Goal: Task Accomplishment & Management: Use online tool/utility

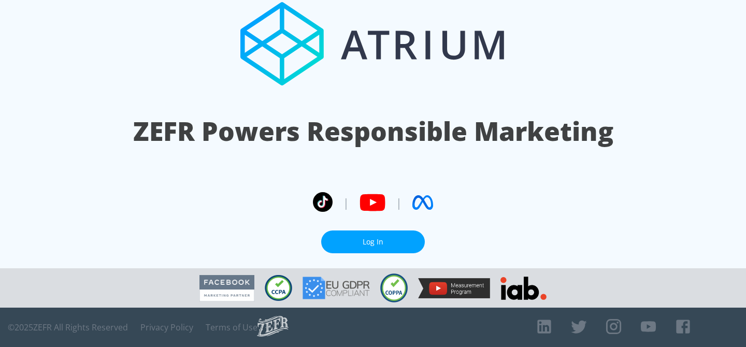
click at [354, 239] on link "Log In" at bounding box center [373, 242] width 104 height 23
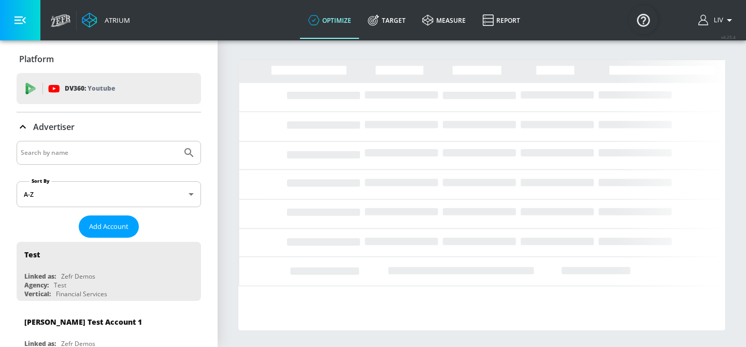
click at [134, 153] on input "Search by name" at bounding box center [99, 152] width 157 height 13
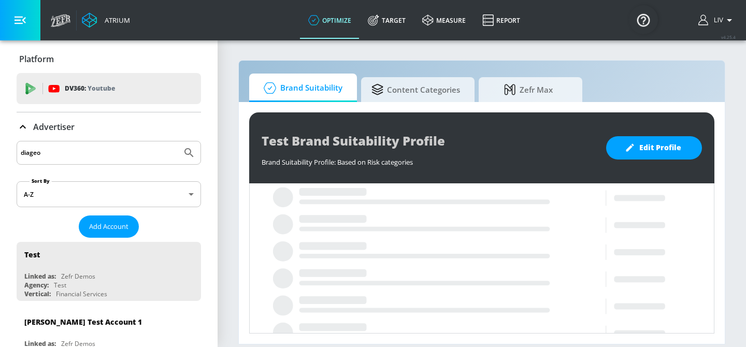
type input "diageo"
click at [178, 142] on button "Submit Search" at bounding box center [189, 153] width 23 height 23
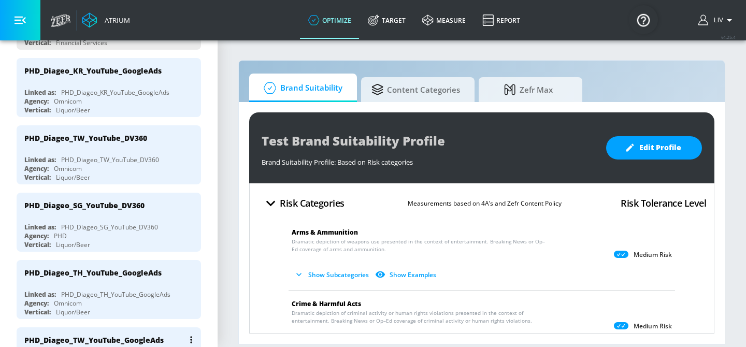
scroll to position [333, 0]
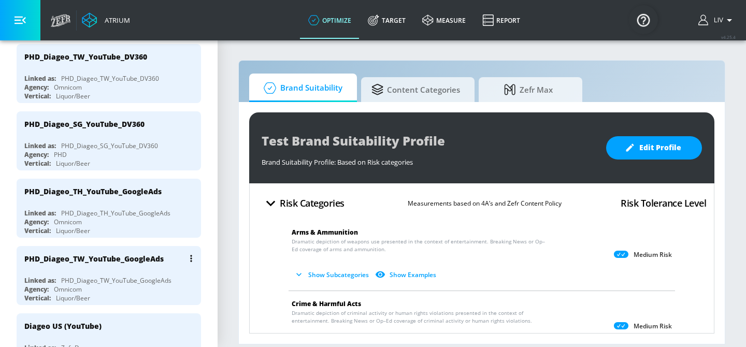
click at [134, 265] on div "PHD_Diageo_TW_YouTube_GoogleAds" at bounding box center [111, 258] width 174 height 25
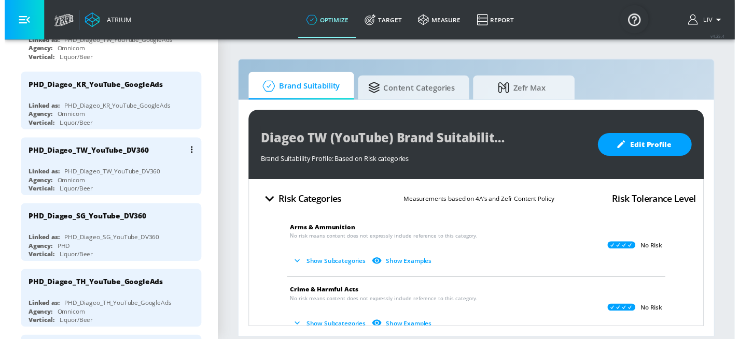
scroll to position [235, 0]
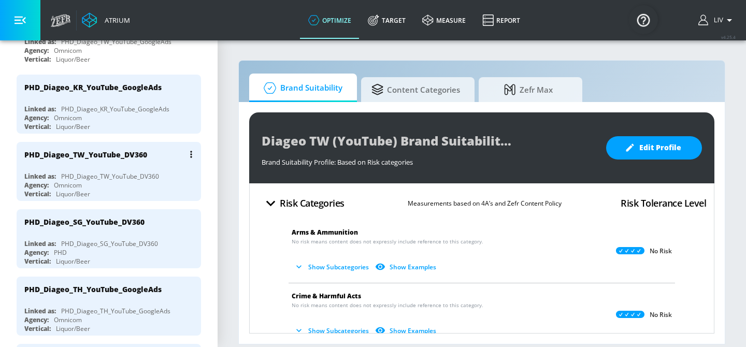
click at [142, 157] on div "PHD_Diageo_TW_YouTube_DV360" at bounding box center [85, 155] width 123 height 10
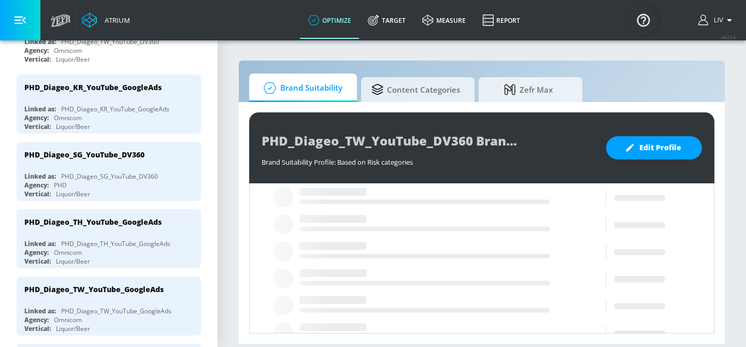
click at [671, 53] on section "Brand Suitability Content Categories Zefr Max PHD_Diageo_TW_YouTube_DV360 Brand…" at bounding box center [482, 193] width 529 height 308
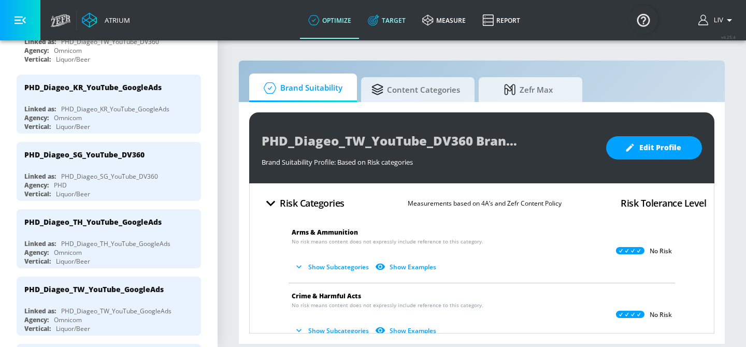
click at [399, 21] on link "Target" at bounding box center [387, 20] width 54 height 37
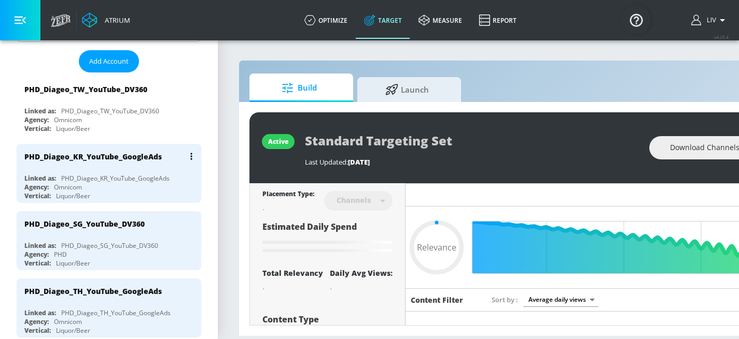
scroll to position [140, 0]
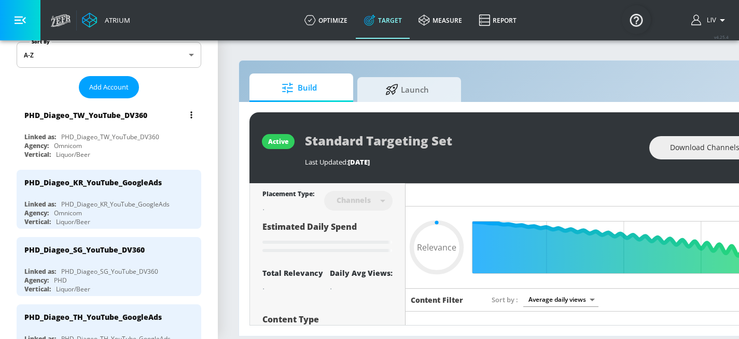
click at [106, 126] on div "PHD_Diageo_TW_YouTube_DV360" at bounding box center [111, 115] width 174 height 25
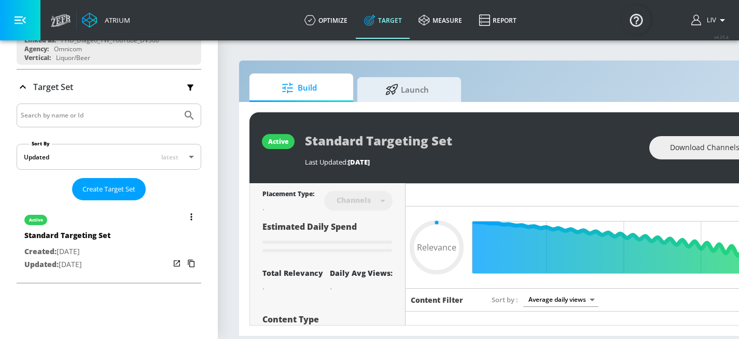
click at [142, 223] on div "active Standard Targeting Set Created: [DATE] Updated: [DATE]" at bounding box center [109, 242] width 185 height 74
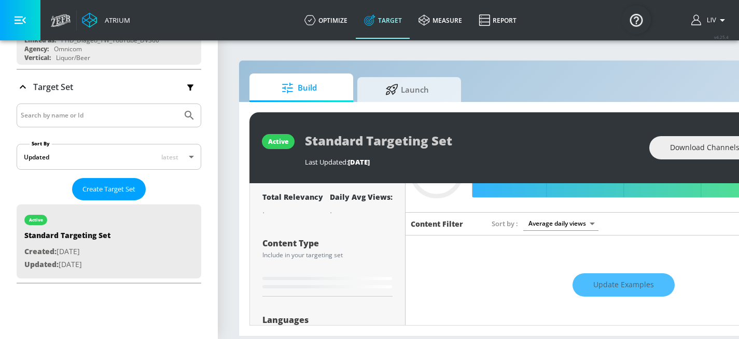
scroll to position [97, 0]
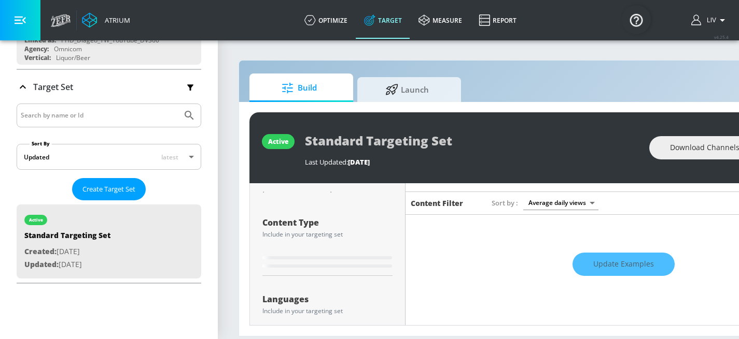
click at [652, 268] on div "Update Examples" at bounding box center [622, 265] width 435 height 36
click at [633, 267] on div "Update Examples" at bounding box center [622, 265] width 435 height 36
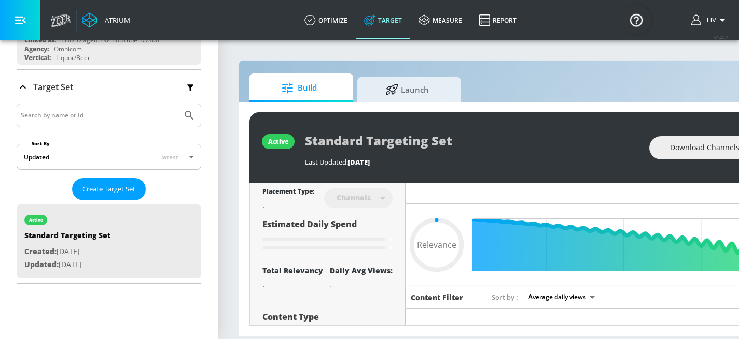
scroll to position [0, 0]
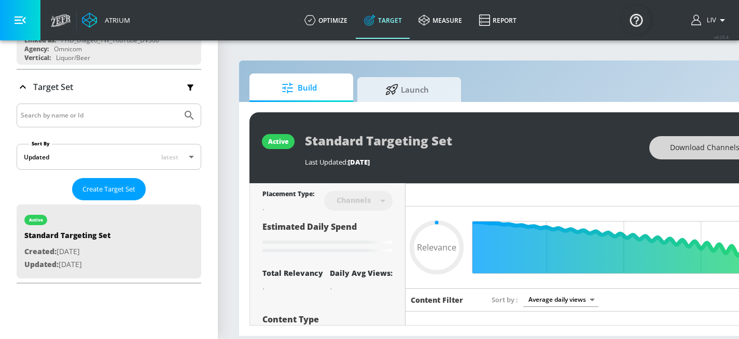
click at [676, 153] on button "Download Channels" at bounding box center [704, 147] width 111 height 23
type input "0.46"
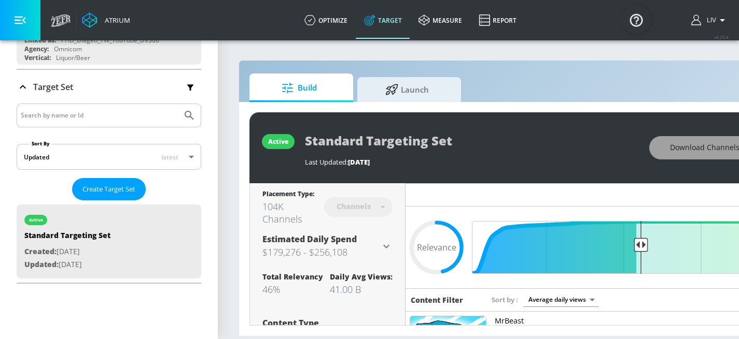
click at [667, 152] on button "Download Channels" at bounding box center [704, 147] width 111 height 23
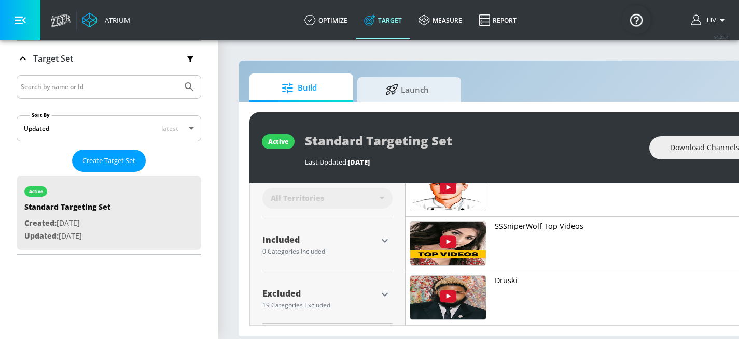
scroll to position [8, 0]
click at [389, 289] on icon "button" at bounding box center [384, 295] width 12 height 12
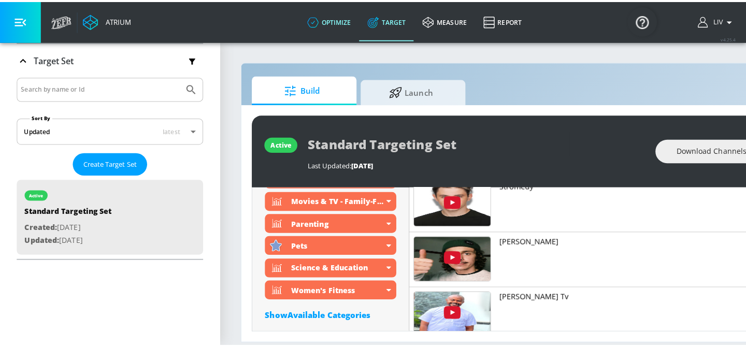
scroll to position [0, 0]
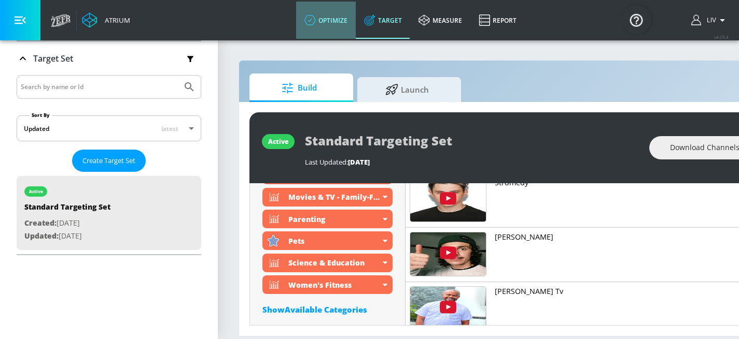
click at [342, 13] on link "optimize" at bounding box center [326, 20] width 60 height 37
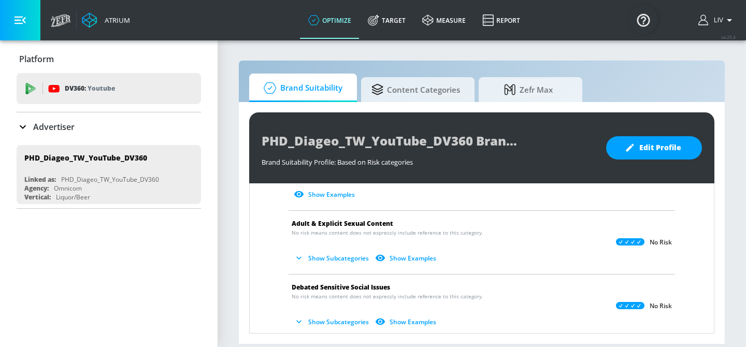
scroll to position [540, 0]
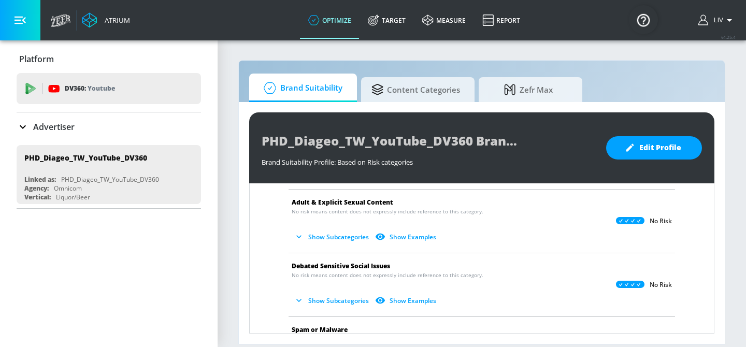
click at [335, 235] on button "Show Subcategories" at bounding box center [332, 237] width 81 height 17
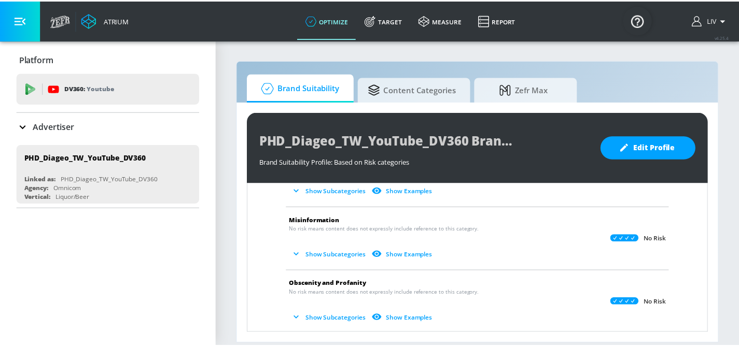
scroll to position [195, 0]
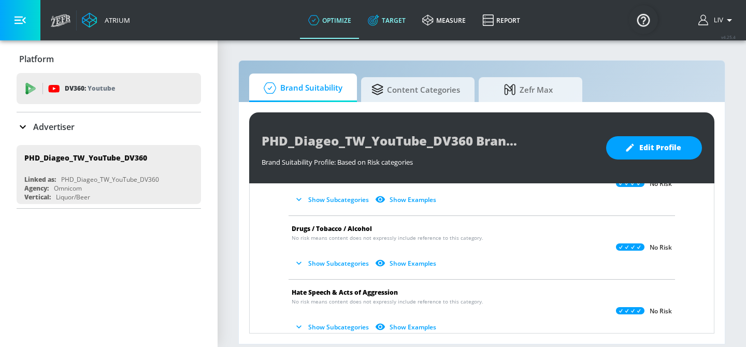
click at [380, 26] on link "Target" at bounding box center [387, 20] width 54 height 37
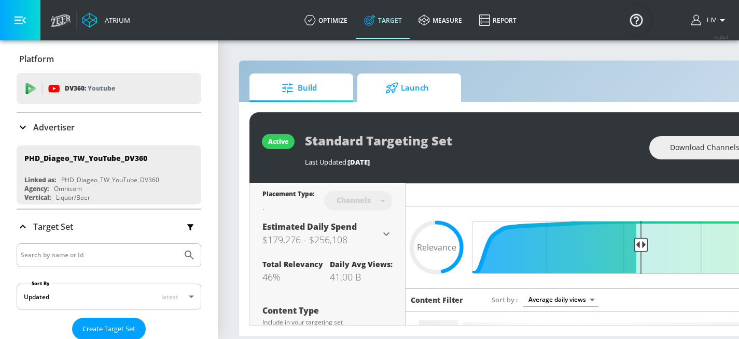
click at [388, 86] on icon at bounding box center [392, 87] width 12 height 11
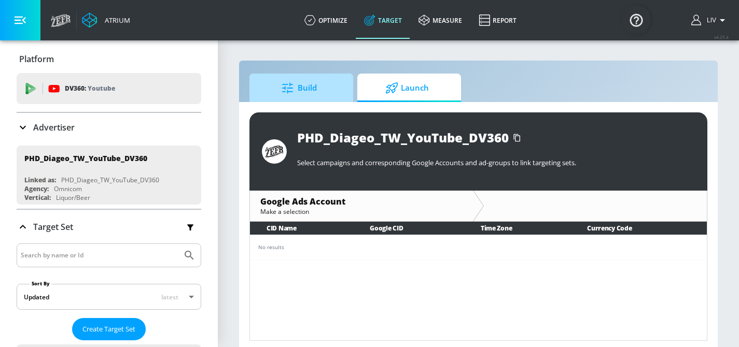
click at [331, 91] on span "Build" at bounding box center [299, 88] width 79 height 25
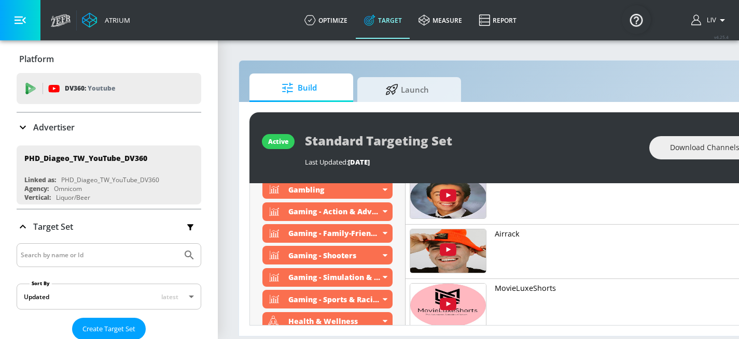
scroll to position [590, 0]
